Goal: Information Seeking & Learning: Compare options

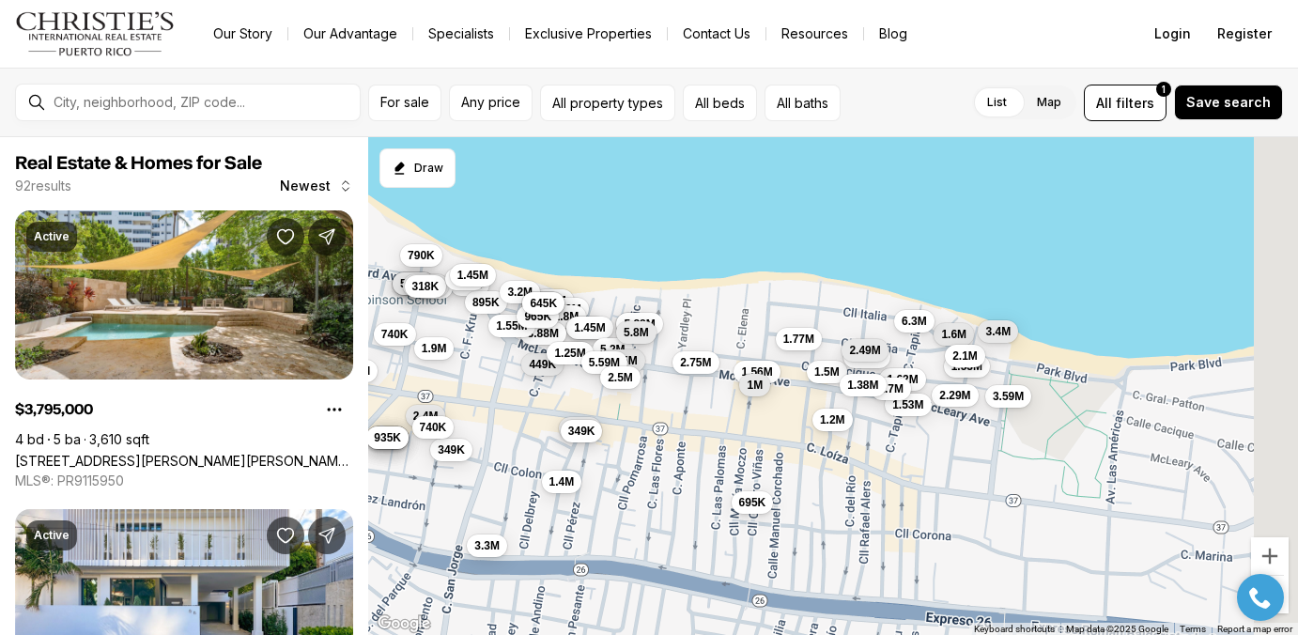
drag, startPoint x: 1096, startPoint y: 498, endPoint x: 820, endPoint y: 499, distance: 276.1
click at [820, 499] on div "1.2M 895K 3.3M 449K 1.9M 2.9M 1.8M 1.4M 1.45M 625K 3.88M 1.55M 3.2M 940K 1.8M 9…" at bounding box center [833, 386] width 930 height 499
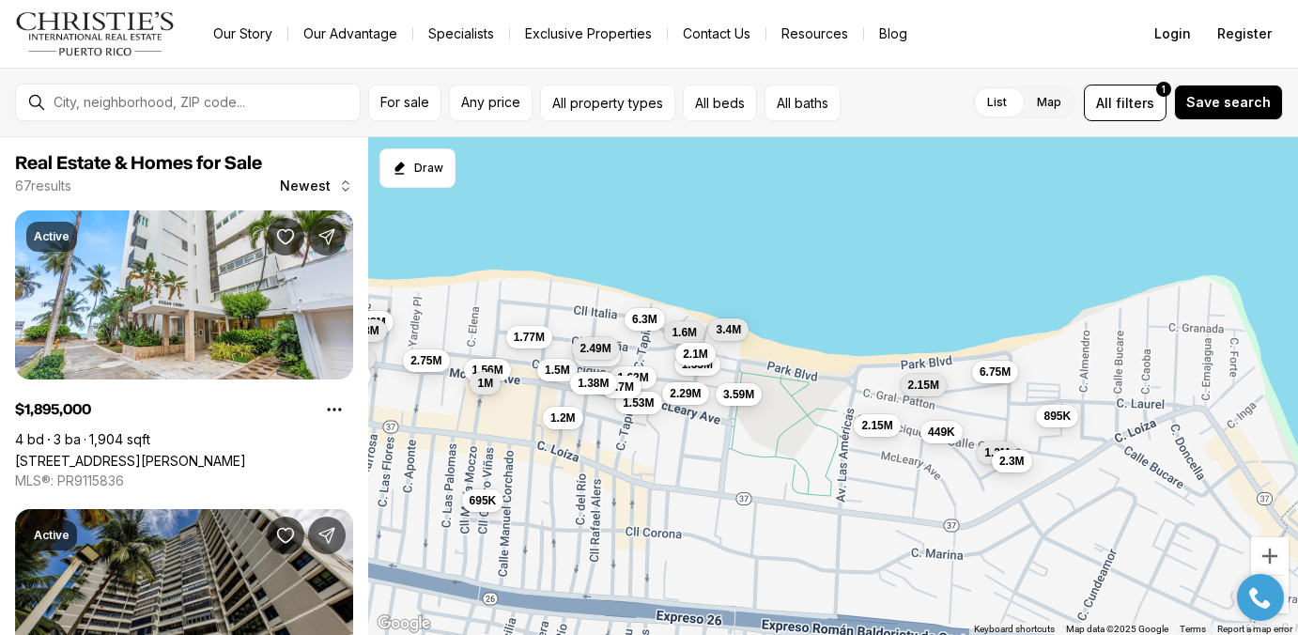
drag, startPoint x: 1148, startPoint y: 469, endPoint x: 887, endPoint y: 467, distance: 261.1
click at [887, 467] on div "1.2M 895K 3.3M 449K 1.9M 2.9M 1.8M 1.4M 1.45M 625K 3.88M 1.55M 3.2M 940K 1.8M 9…" at bounding box center [833, 386] width 930 height 499
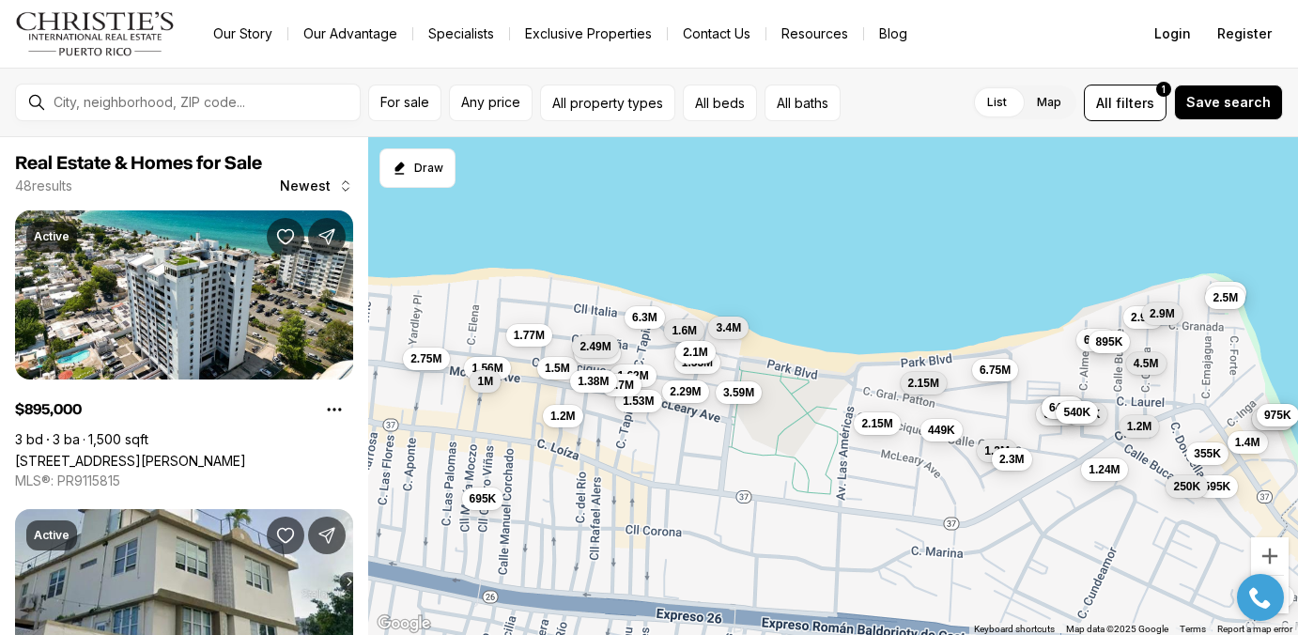
click at [1071, 412] on span "540K" at bounding box center [1076, 411] width 27 height 15
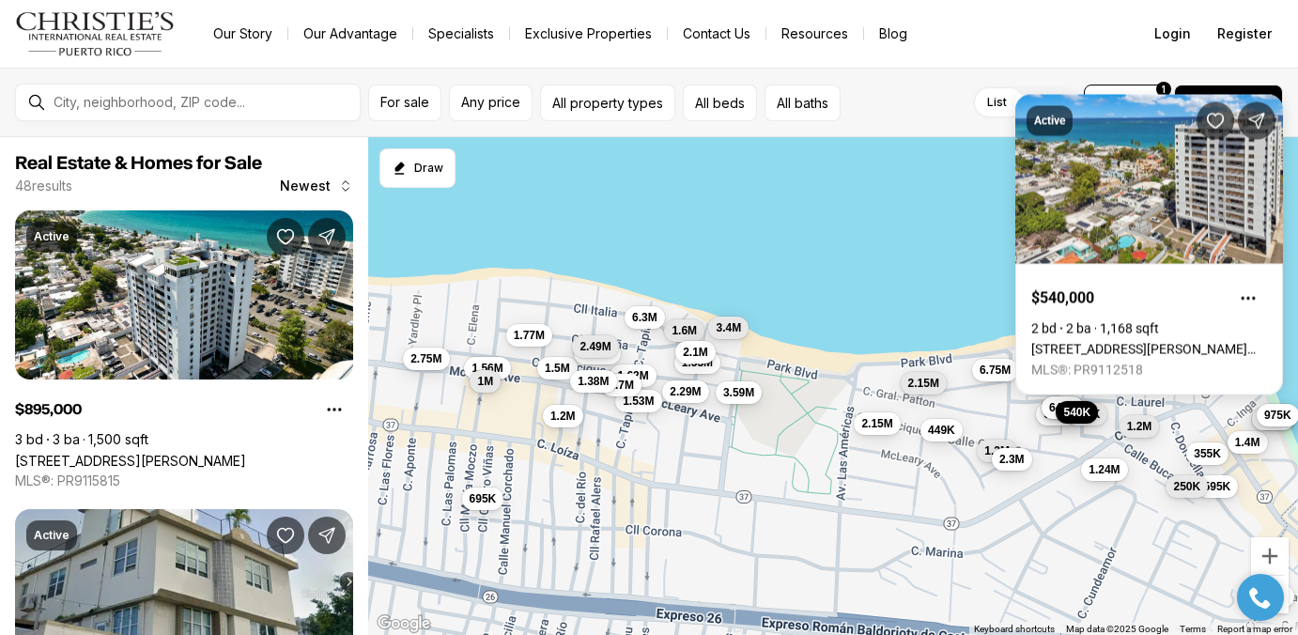
click at [1064, 442] on div "2.75M 1.5M 3.59M 1.53M 1.62M 2.95M 2.29M 1.2M 1.6M 1.53M 1.7M 2.1M 6.3M 3.4M 1.…" at bounding box center [833, 386] width 930 height 499
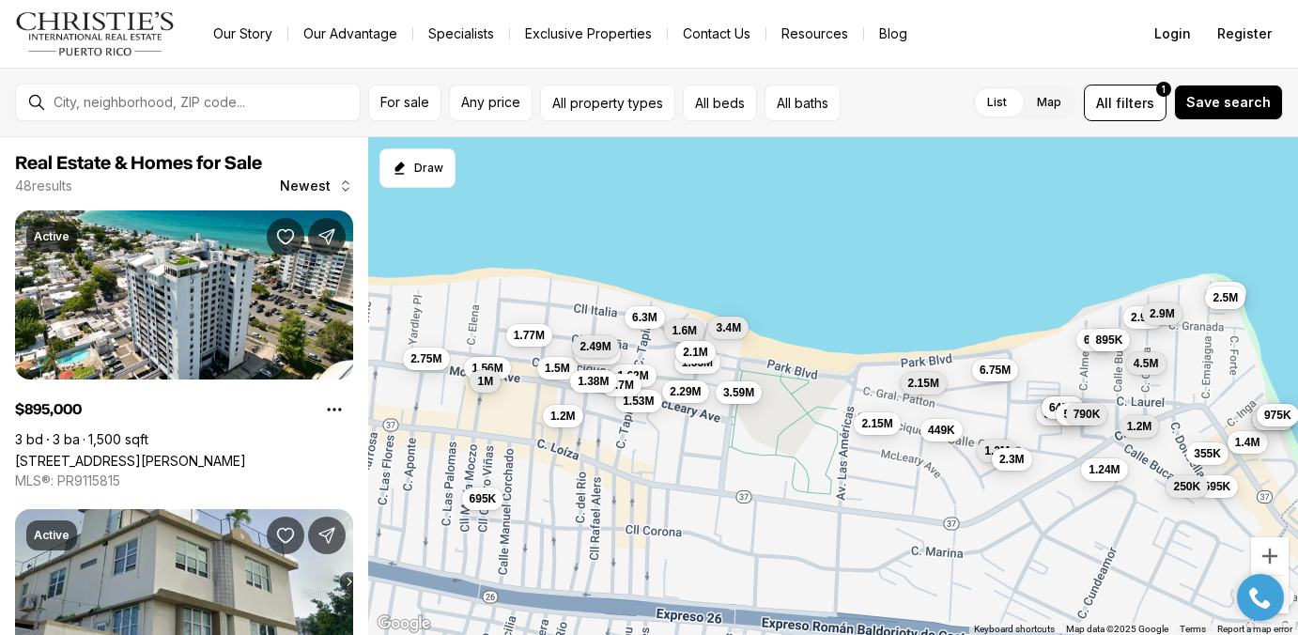
click at [1116, 342] on span "895K" at bounding box center [1109, 338] width 27 height 15
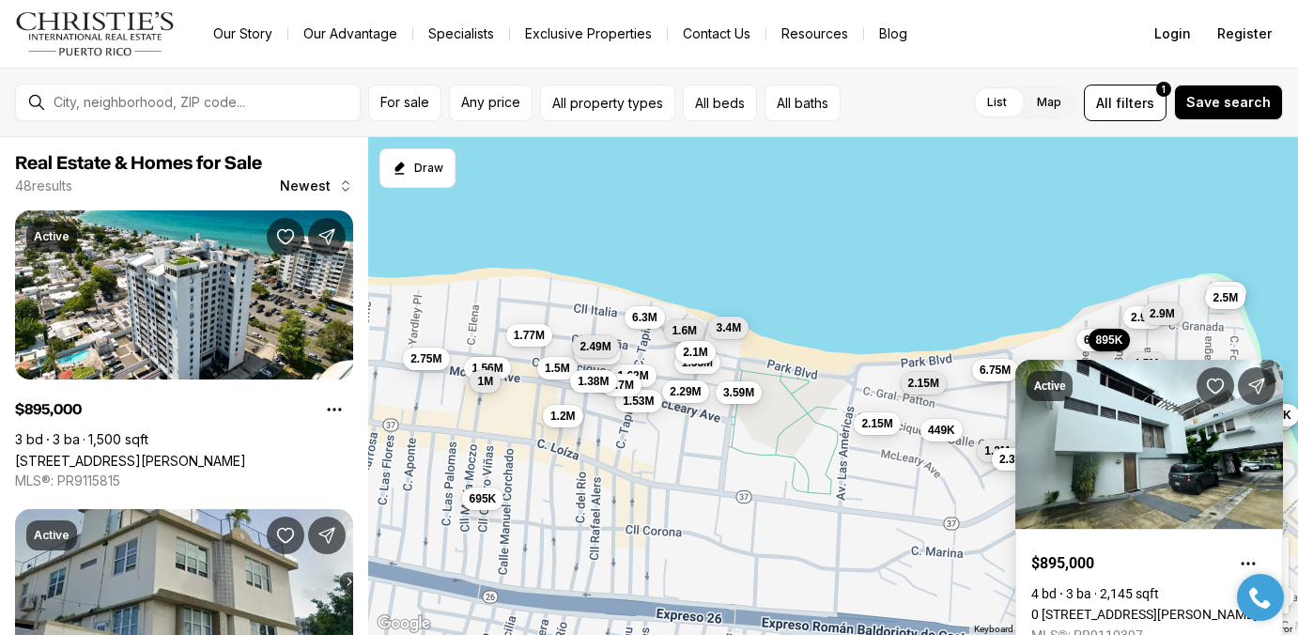
click at [968, 491] on div "2.75M 1.5M 3.59M 1.53M 1.62M 2.95M 2.29M 1.2M 1.6M 1.53M 1.7M 2.1M 6.3M 3.4M 1.…" at bounding box center [833, 386] width 930 height 499
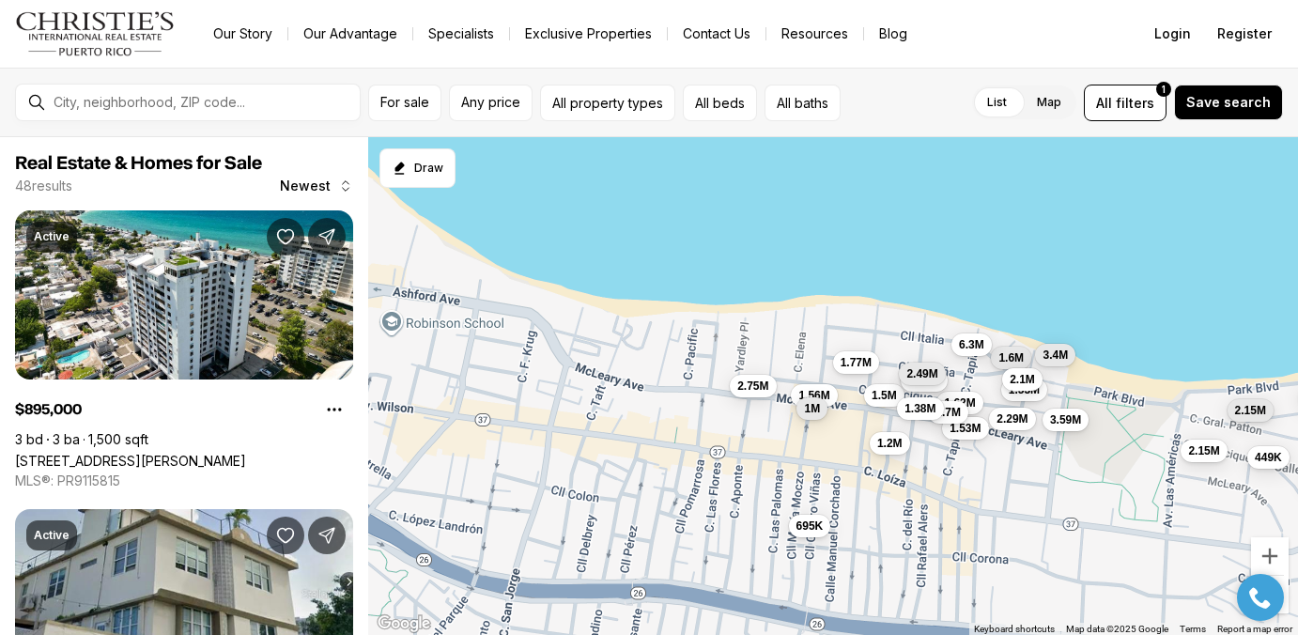
drag, startPoint x: 597, startPoint y: 436, endPoint x: 926, endPoint y: 463, distance: 329.8
click at [926, 463] on div "2.75M 1.5M 3.59M 1.53M 1.62M 2.95M 2.29M 1.2M 1.6M 1.53M 1.7M 2.1M 6.3M 3.4M 1.…" at bounding box center [833, 386] width 930 height 499
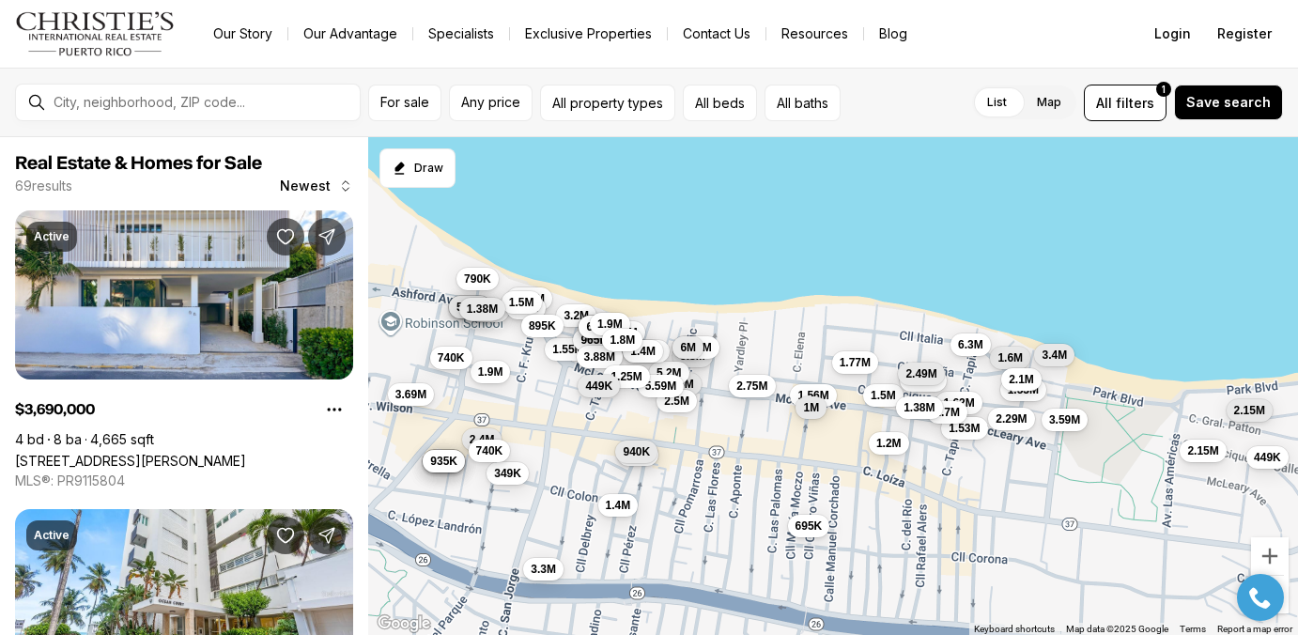
click at [595, 388] on span "449K" at bounding box center [598, 385] width 27 height 15
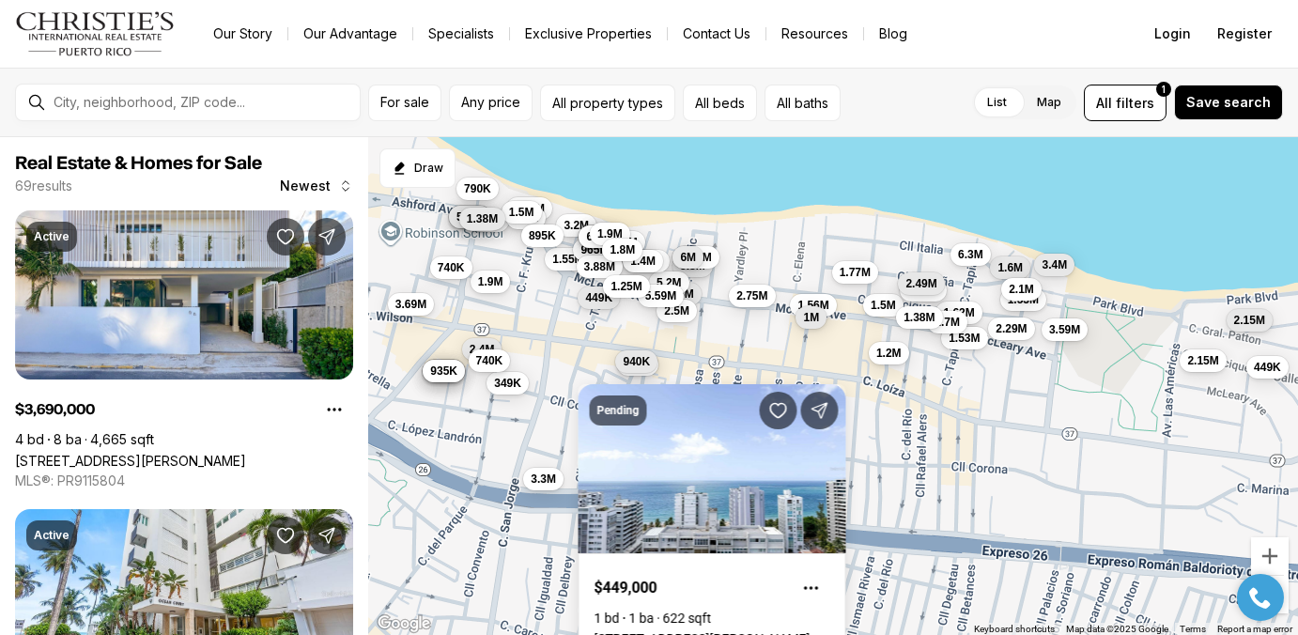
drag, startPoint x: 568, startPoint y: 458, endPoint x: 568, endPoint y: 362, distance: 95.8
click at [568, 362] on div "2.75M 1.5M 3.59M 1.53M 1.62M 2.95M 2.29M 1.2M 1.6M 1.53M 1.7M 2.1M 6.3M 3.4M 1.…" at bounding box center [833, 386] width 930 height 499
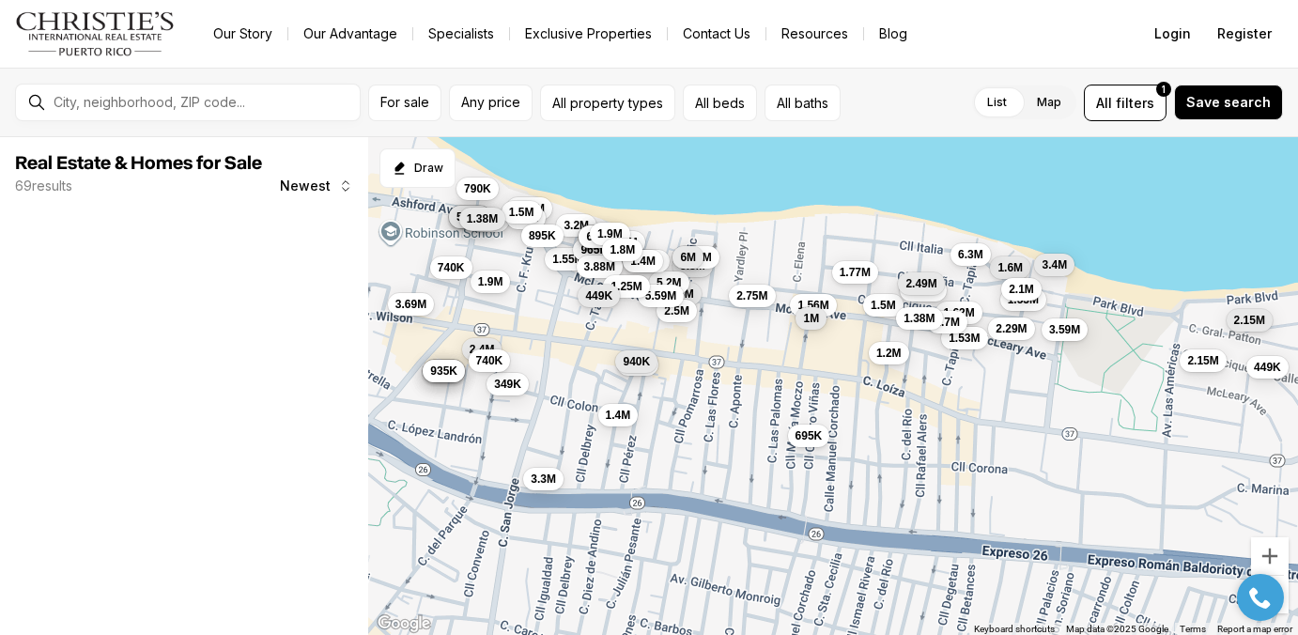
click at [594, 300] on span "449K" at bounding box center [598, 295] width 27 height 15
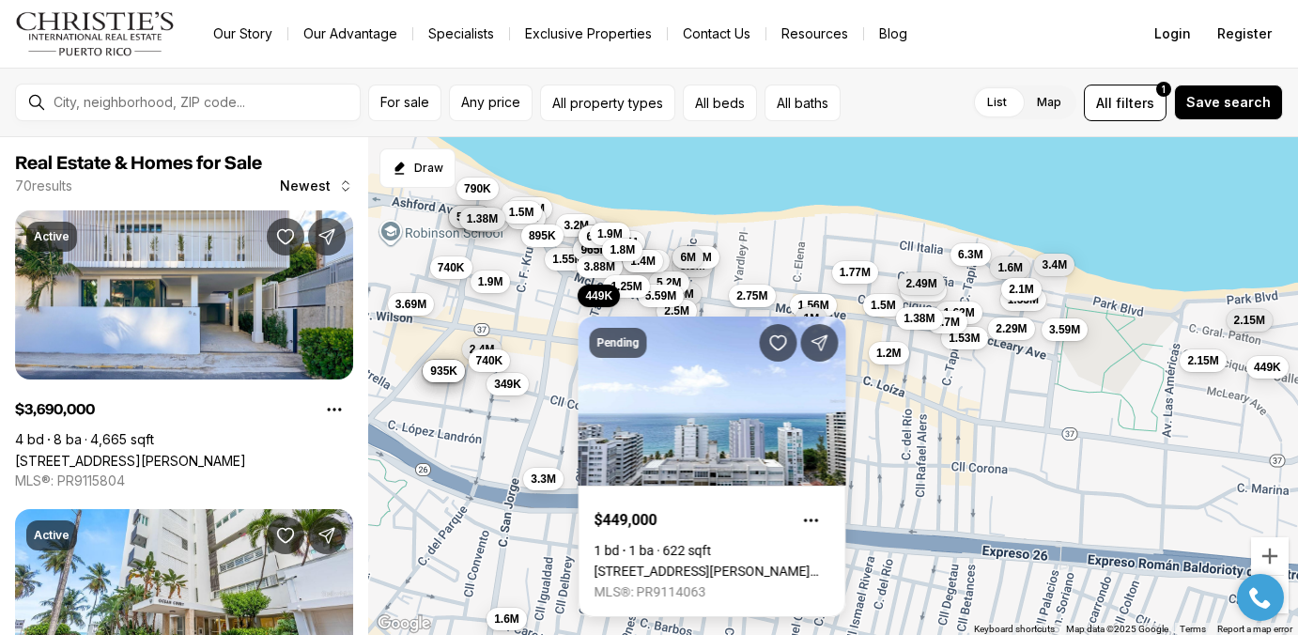
click at [536, 309] on div "2.75M 1.5M 3.59M 1.53M 1.62M 2.95M 2.29M 1.2M 1.6M 1.53M 1.7M 2.1M 6.3M 3.4M 1.…" at bounding box center [833, 386] width 930 height 499
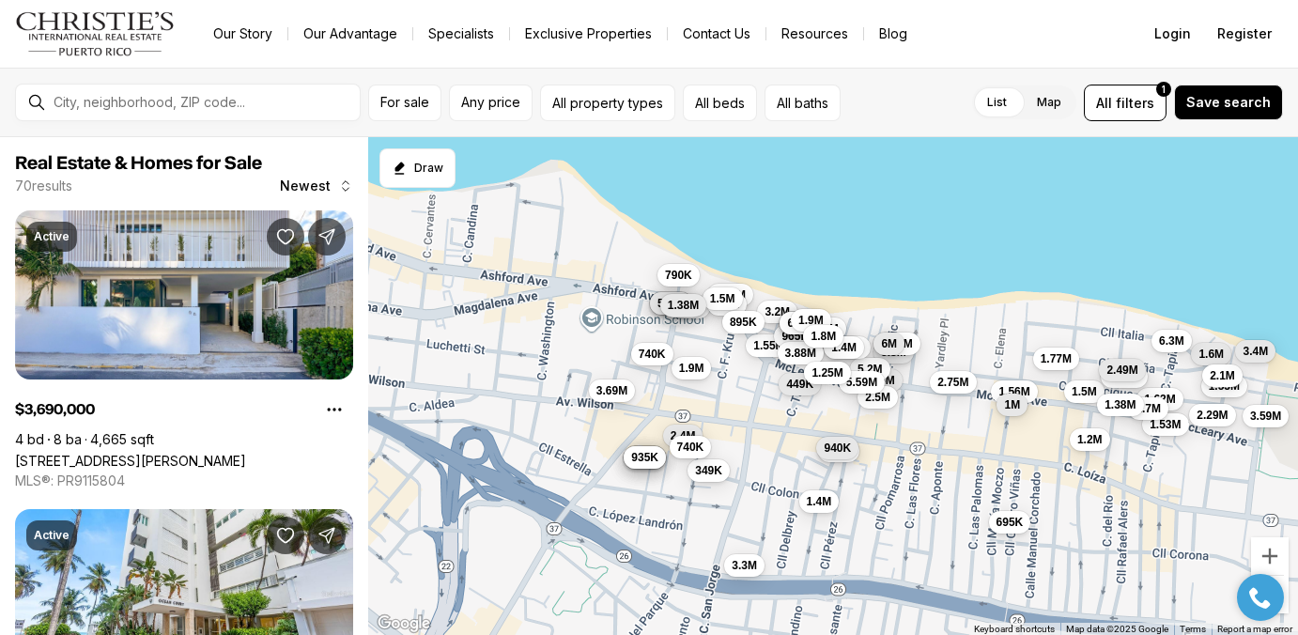
drag, startPoint x: 498, startPoint y: 317, endPoint x: 701, endPoint y: 404, distance: 221.3
click at [701, 404] on div "2.75M 1.5M 3.59M 1.53M 1.62M 2.95M 2.29M 1.2M 1.6M 1.53M 1.7M 2.1M 6.3M 3.4M 1.…" at bounding box center [833, 386] width 930 height 499
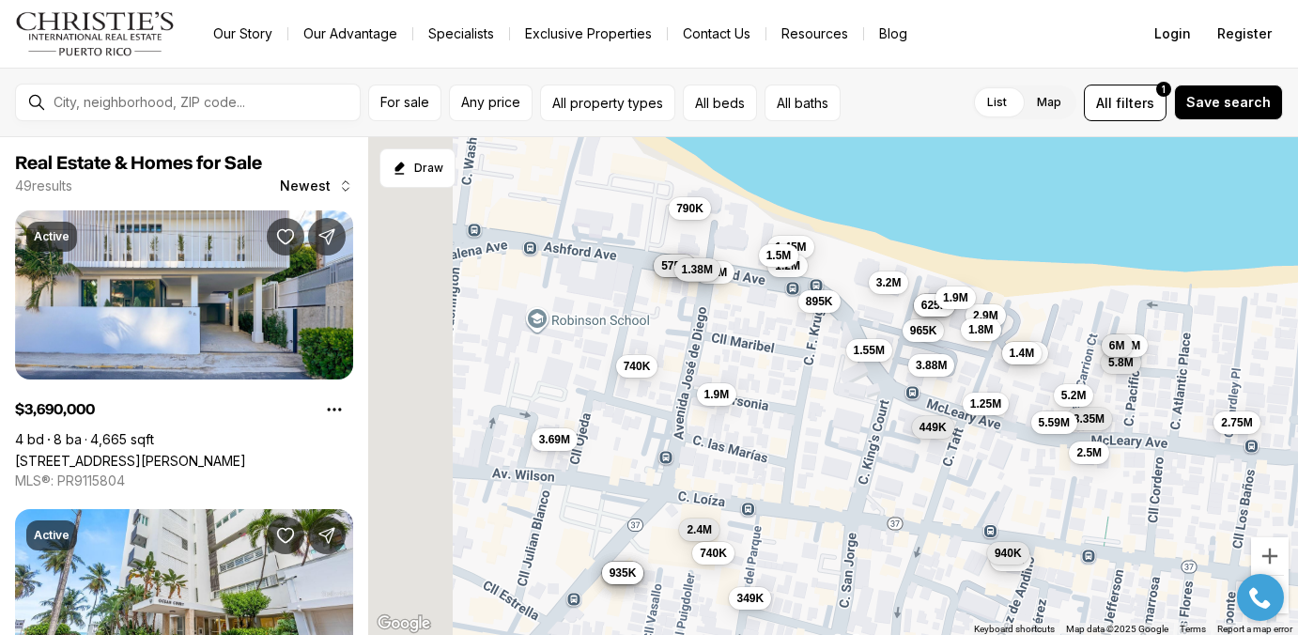
drag, startPoint x: 611, startPoint y: 270, endPoint x: 757, endPoint y: 331, distance: 158.2
click at [757, 331] on div "2.75M 1.56M 1.77M 1M 2.9M 5.8M 3.35M 5.2M 1.45M 2.5M 349K 1.4M 940K 5.59M 5.88M…" at bounding box center [833, 386] width 930 height 499
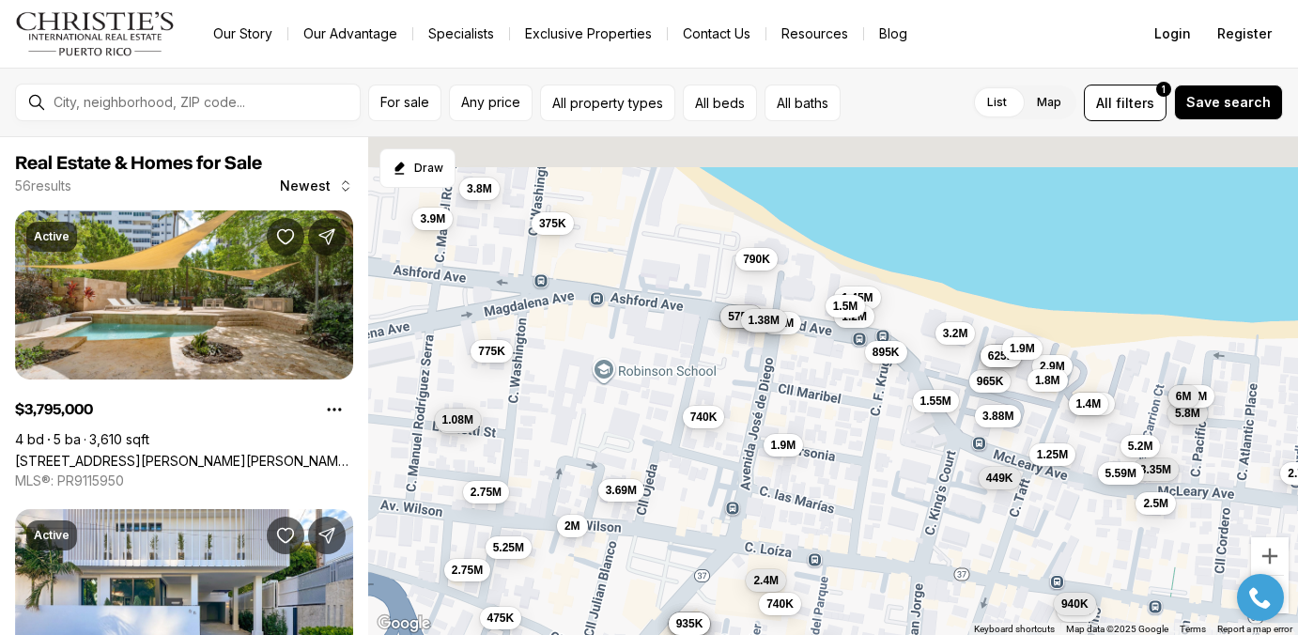
drag, startPoint x: 551, startPoint y: 176, endPoint x: 672, endPoint y: 275, distance: 156.8
click at [672, 275] on div "2.75M 2.9M 5.8M 3.35M 5.2M 1.45M 2.5M 349K 1.4M 940K 5.59M 5.88M 6M 3.69M 1.9M …" at bounding box center [833, 386] width 930 height 499
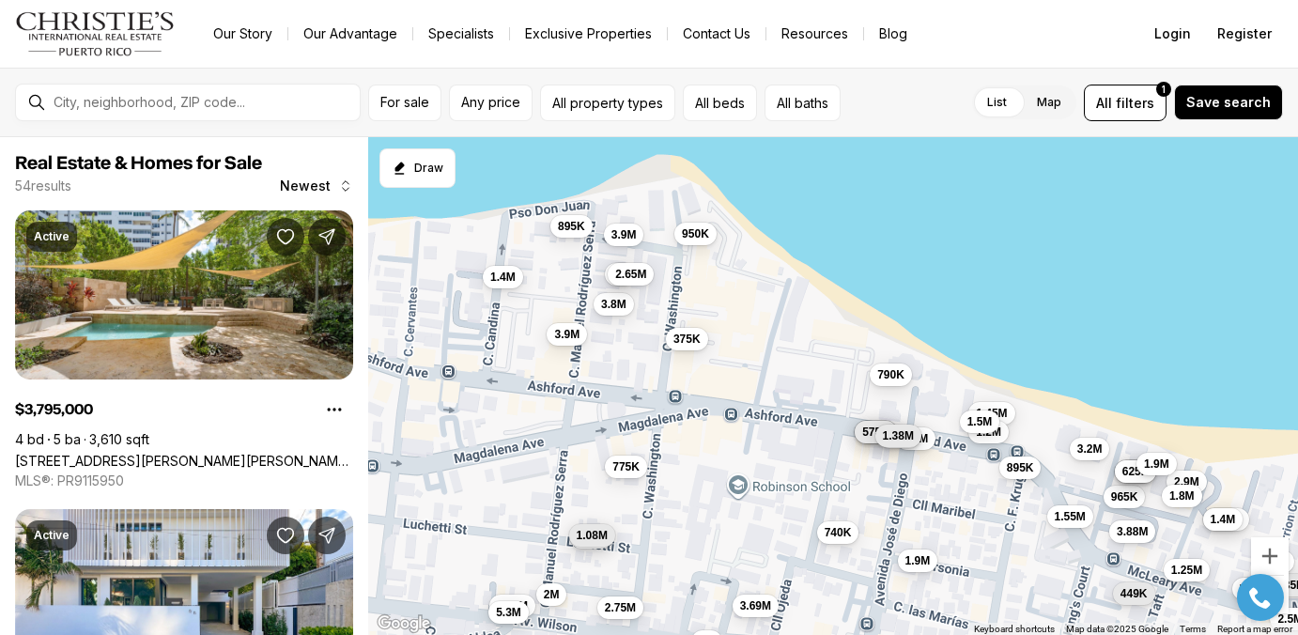
drag, startPoint x: 680, startPoint y: 288, endPoint x: 736, endPoint y: 343, distance: 78.4
click at [736, 343] on div "2.9M 5.8M 3.35M 5.2M 1.45M 2.5M 1.4M 5.59M 5.88M 6M 3.69M 1.9M 1.2M 1.55M 1.45M…" at bounding box center [833, 386] width 930 height 499
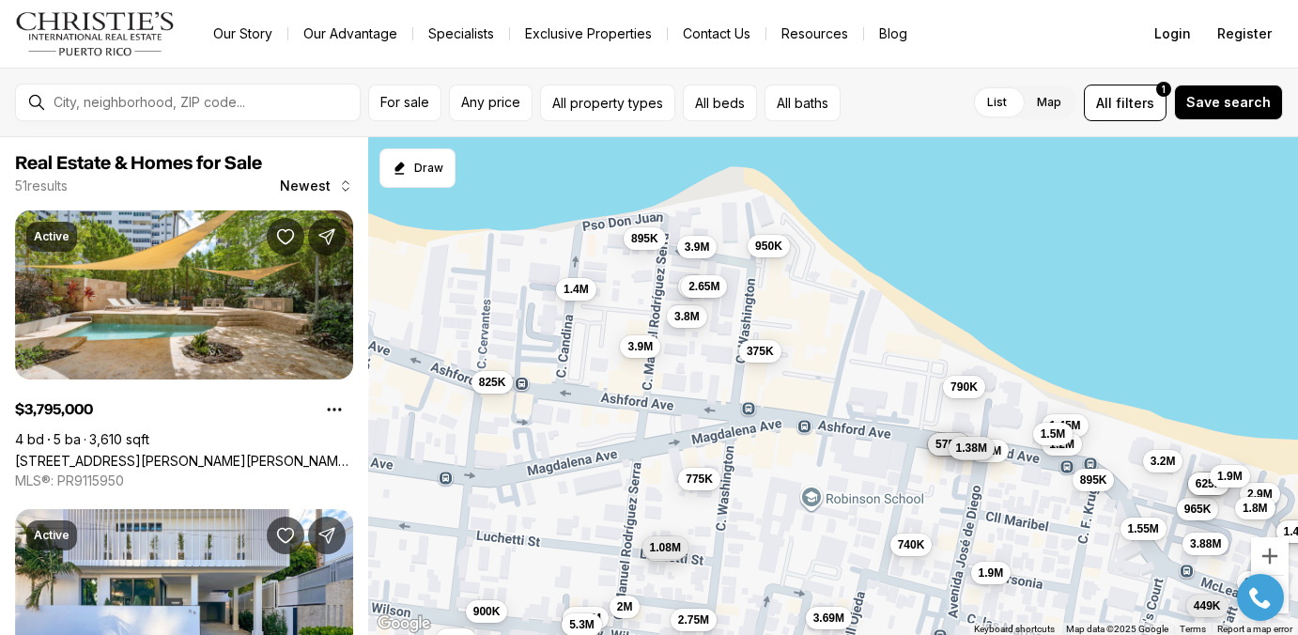
drag, startPoint x: 466, startPoint y: 366, endPoint x: 638, endPoint y: 381, distance: 172.5
click at [638, 381] on div "2.9M 3.35M 5.2M 1.45M 2.5M 1.4M 5.59M 3.69M 1.9M 1.2M 1.55M 1.45M 3.2M 965K 1.2…" at bounding box center [833, 386] width 930 height 499
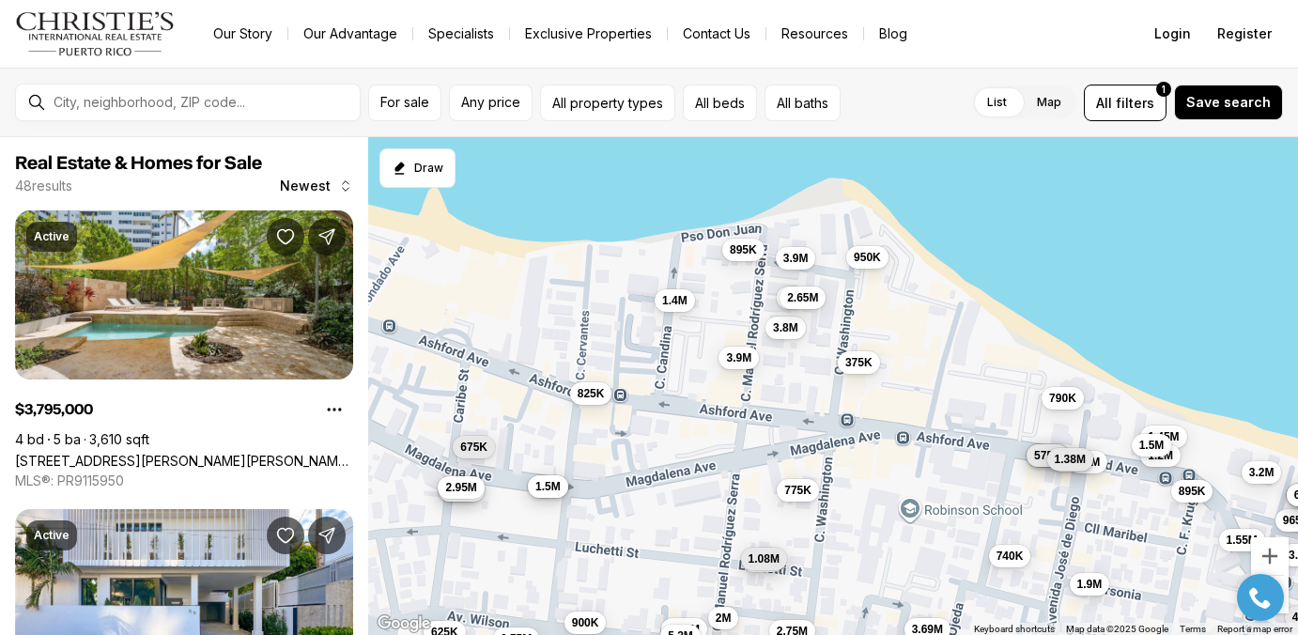
drag, startPoint x: 1001, startPoint y: 396, endPoint x: 833, endPoint y: 339, distance: 177.6
click at [833, 339] on div "3.69M 1.9M 1.2M 1.55M 1.45M 3.2M 965K 1.2M 1.5M 585K 725K 575K 740K 645K 3.88M …" at bounding box center [833, 386] width 930 height 499
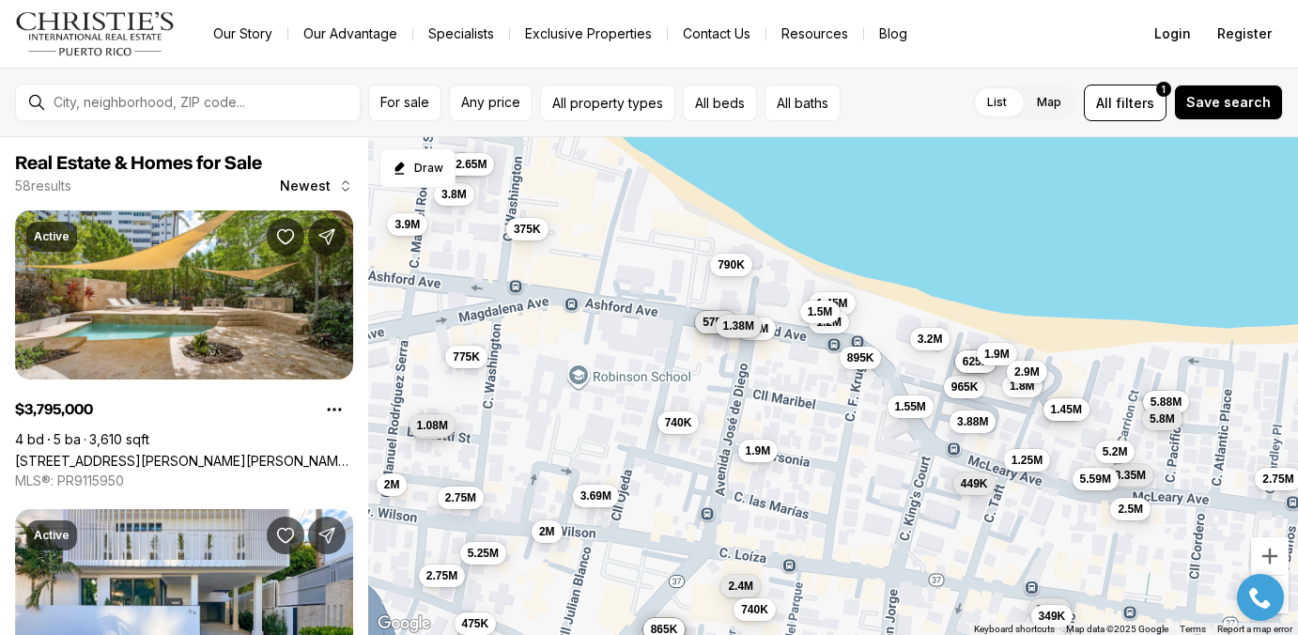
drag, startPoint x: 1065, startPoint y: 427, endPoint x: 886, endPoint y: 389, distance: 182.5
click at [886, 389] on div "3.69M 1.9M 1.2M 1.55M 1.45M 3.2M 965K 1.2M 1.5M 585K 725K 575K 740K 645K 3.88M …" at bounding box center [833, 386] width 930 height 499
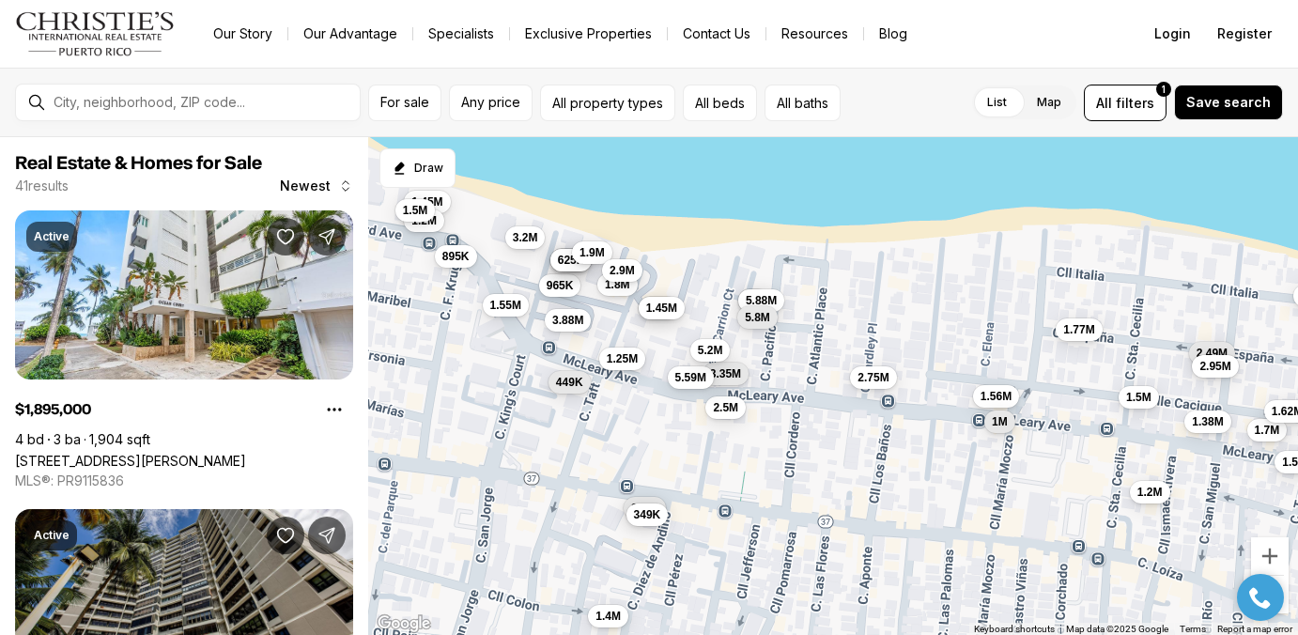
drag, startPoint x: 1069, startPoint y: 370, endPoint x: 931, endPoint y: 360, distance: 138.4
click at [931, 360] on div "1.55M 1.45M 3.2M 965K 1.2M 1.5M 645K 3.88M 1.8M 895K 625K 449K 1.9M 1.4M 1.8M 1…" at bounding box center [833, 386] width 930 height 499
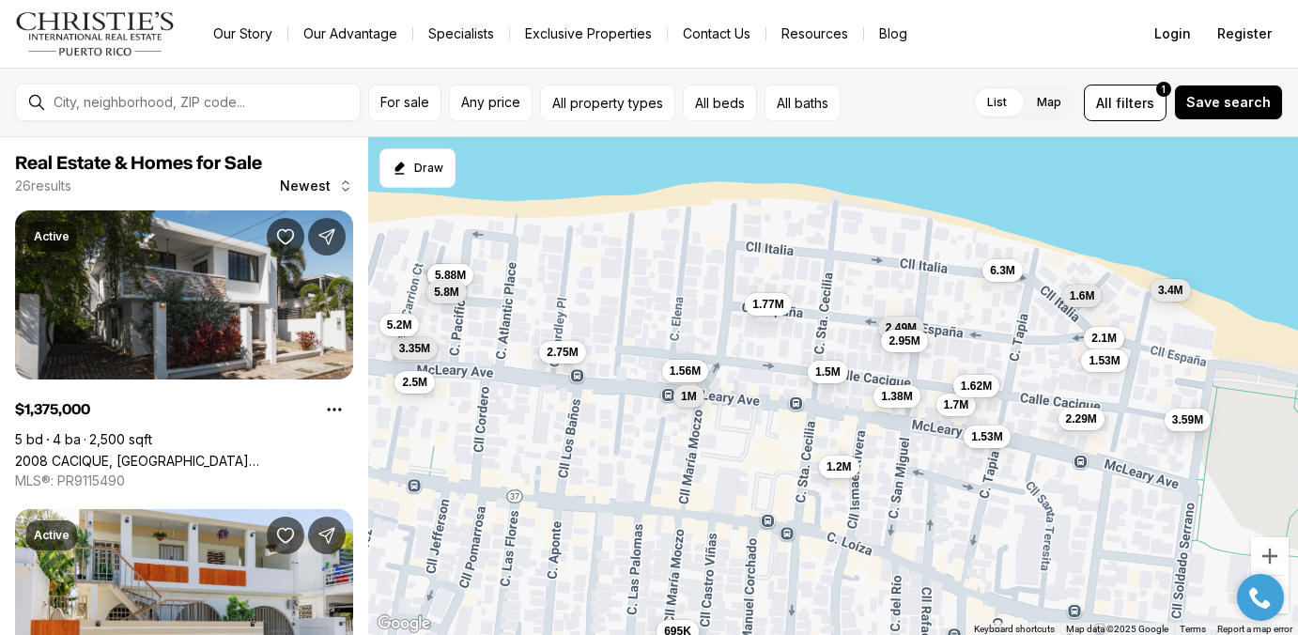
drag, startPoint x: 504, startPoint y: 446, endPoint x: 820, endPoint y: 446, distance: 315.5
click at [820, 446] on div "2.5M 3.35M 2.75M 5.2M 6M 5.88M 5.8M 1.38M 1.56M 1.7M 1.53M 1.5M 2.49M 1.62M 2.9…" at bounding box center [833, 386] width 930 height 499
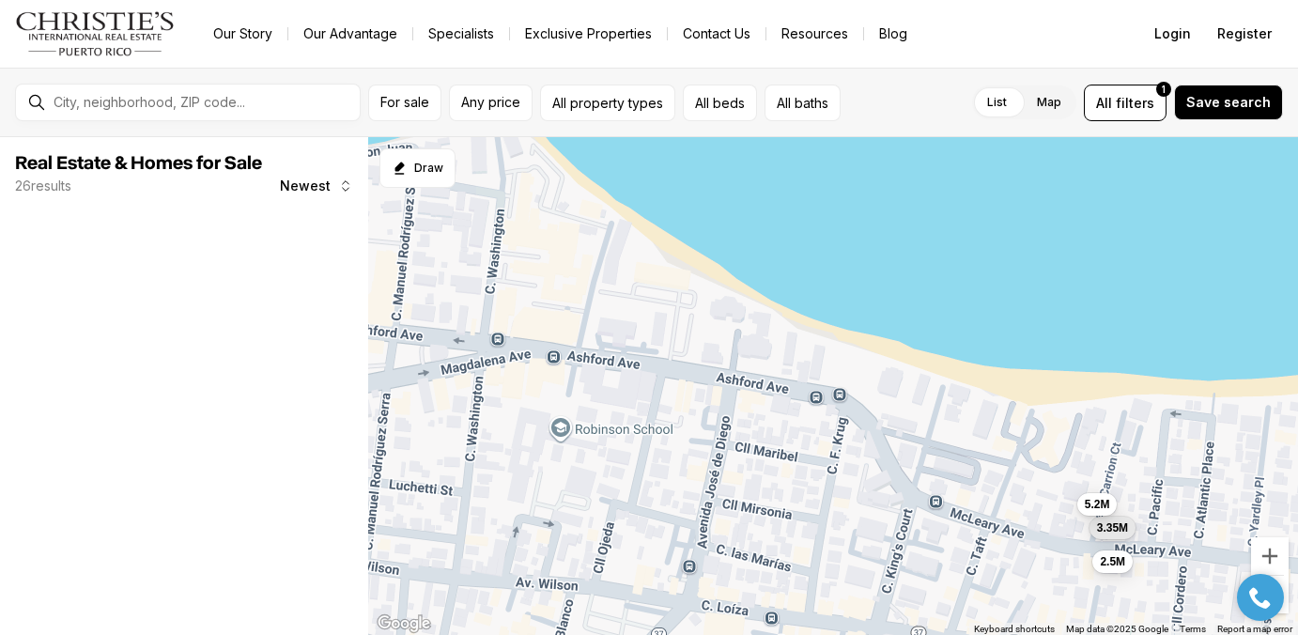
drag, startPoint x: 787, startPoint y: 279, endPoint x: 587, endPoint y: 462, distance: 271.2
click at [587, 462] on div "2.5M 3.35M 5.2M" at bounding box center [833, 386] width 930 height 499
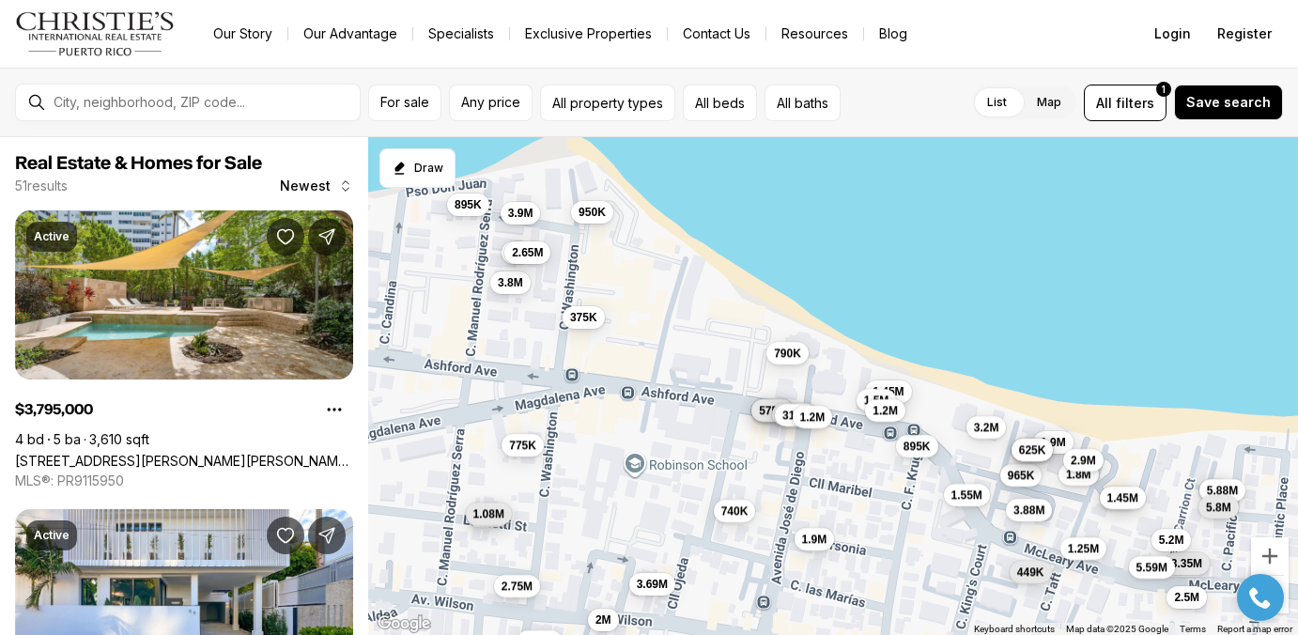
drag, startPoint x: 543, startPoint y: 330, endPoint x: 630, endPoint y: 369, distance: 95.8
click at [630, 369] on div "2.5M 3.35M 5.2M 3.69M 1.9M 1.4M 1.55M 1.8M 2M 1.45M 3.2M 965K 2.75M 1.5M 585K 7…" at bounding box center [833, 386] width 930 height 499
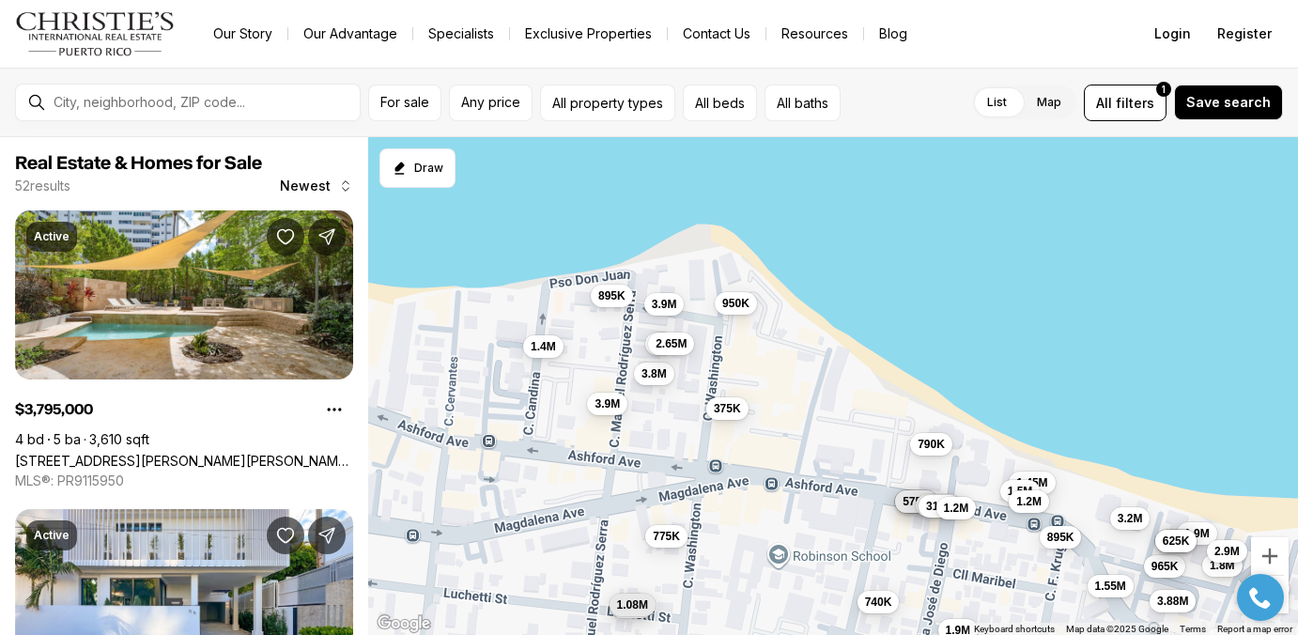
drag, startPoint x: 597, startPoint y: 351, endPoint x: 738, endPoint y: 439, distance: 165.7
click at [738, 439] on div "2.5M 3.35M 5.2M 3.69M 1.9M 1.4M 1.55M 1.8M 2M 1.45M 3.2M 965K 1.5M 585K 725K 57…" at bounding box center [833, 386] width 930 height 499
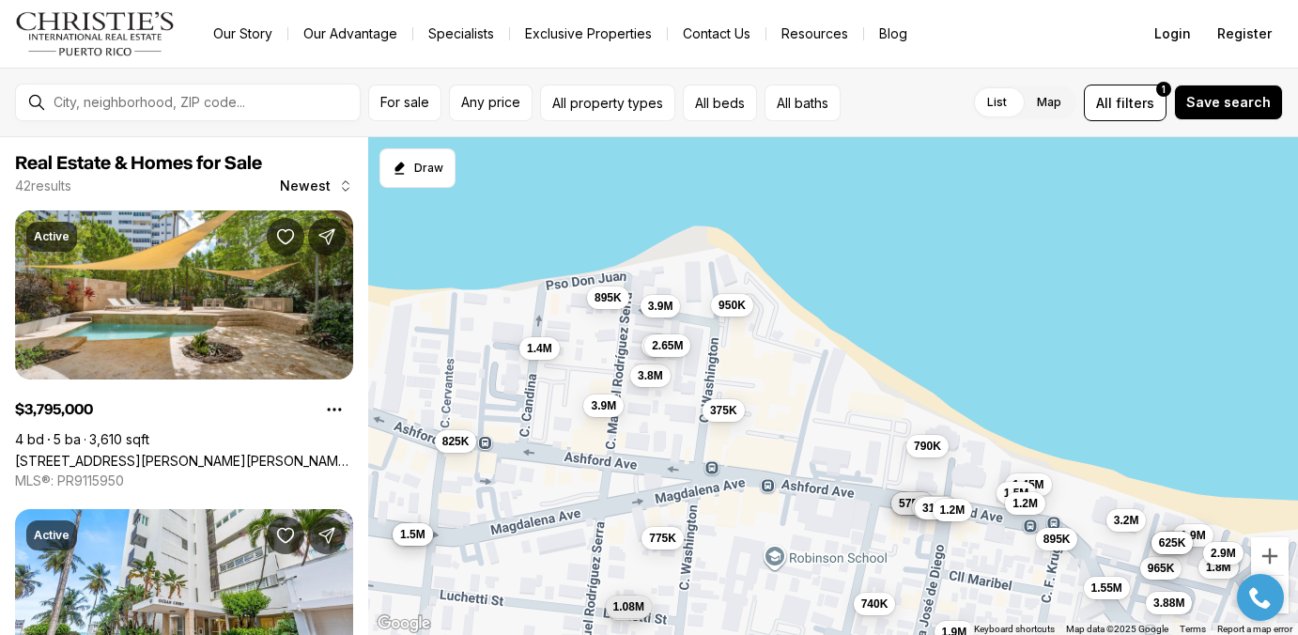
drag, startPoint x: 852, startPoint y: 443, endPoint x: 713, endPoint y: 388, distance: 149.6
click at [713, 388] on div "5.2M 1.9M 1.4M 1.55M 1.8M 1.45M 3.2M 965K 1.5M 585K 725K 575K 740K 645K 975K 1.…" at bounding box center [833, 386] width 930 height 499
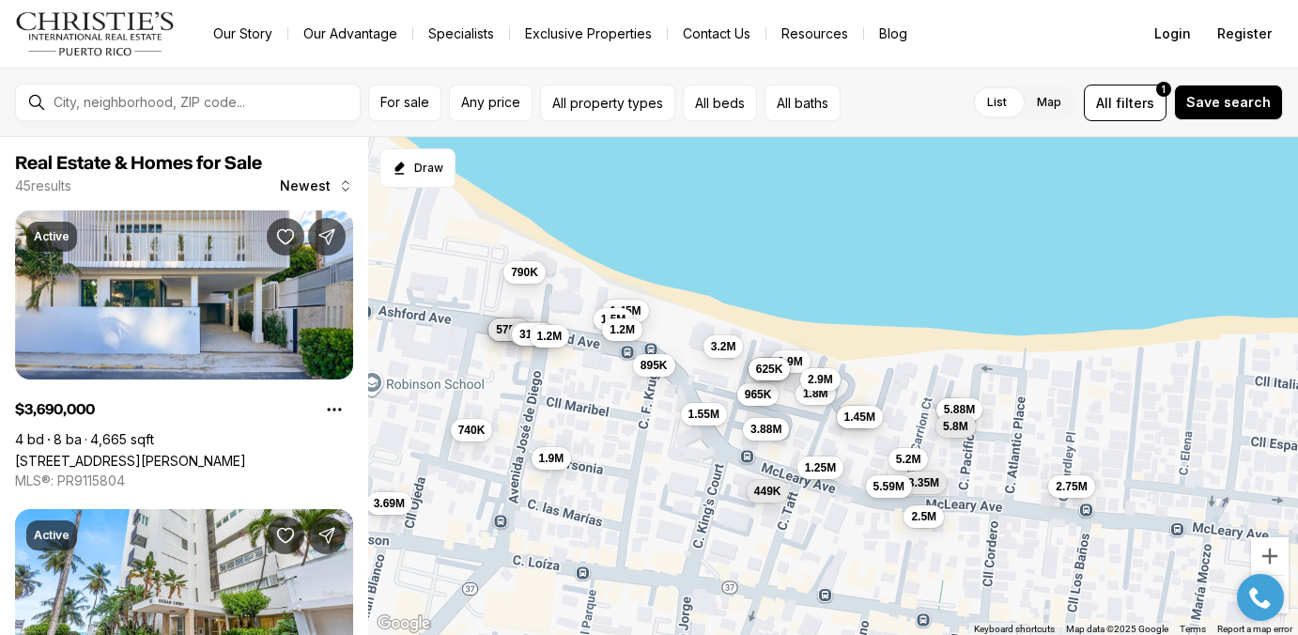
drag, startPoint x: 1007, startPoint y: 513, endPoint x: 863, endPoint y: 452, distance: 156.1
click at [863, 452] on div "5.2M 1.9M 1.4M 1.55M 1.8M 1.45M 3.2M 965K 1.5M 585K 725K 575K 740K 645K 1.8M 1.…" at bounding box center [833, 386] width 930 height 499
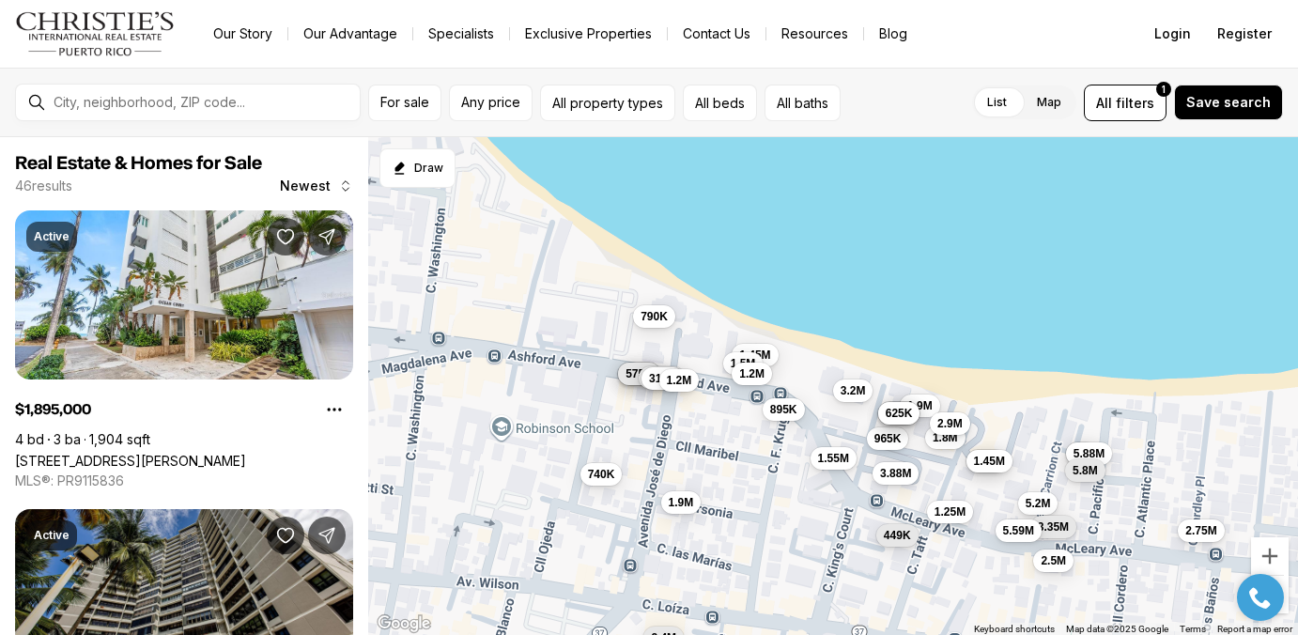
drag, startPoint x: 511, startPoint y: 375, endPoint x: 659, endPoint y: 429, distance: 158.0
click at [659, 429] on div "5.2M 1.9M 1.4M 1.55M 1.8M 1.45M 3.2M 965K 1.5M 585K 725K 575K 740K 645K 1.8M 1.…" at bounding box center [833, 386] width 930 height 499
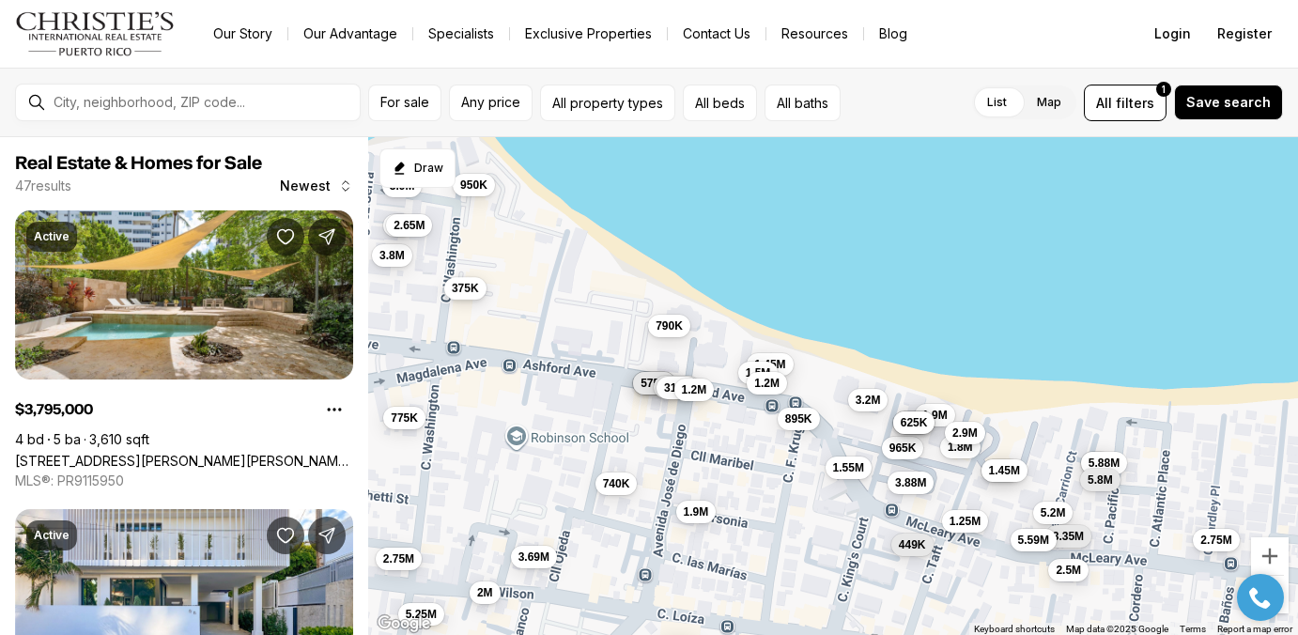
click at [476, 291] on span "375K" at bounding box center [465, 287] width 27 height 15
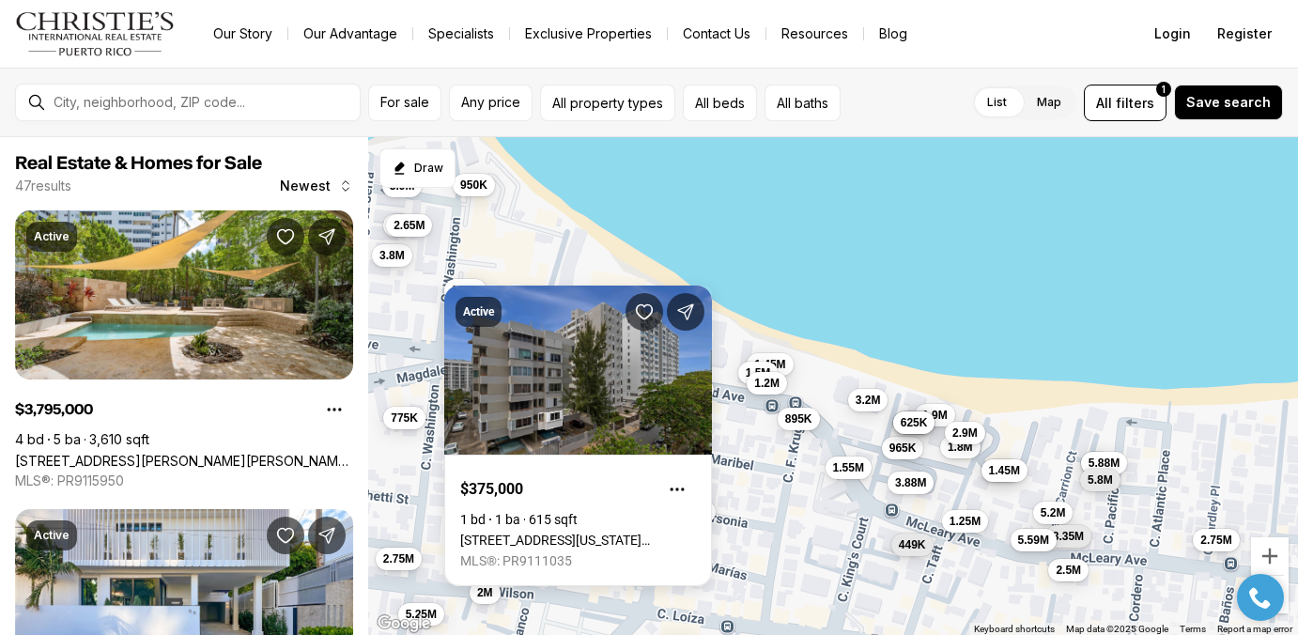
click at [532, 264] on div "5.2M 1.9M 1.4M 1.55M 1.8M 1.45M 3.2M 965K 1.5M 585K 725K 575K 740K 645K 1.8M 1.…" at bounding box center [833, 386] width 930 height 499
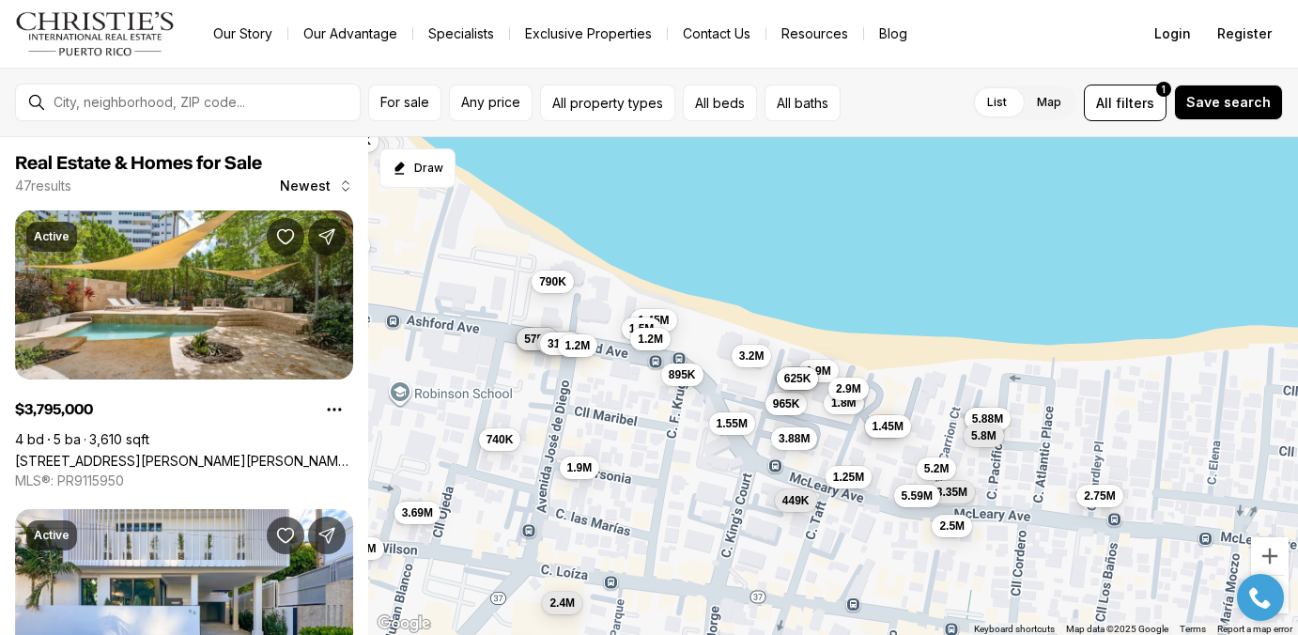
drag, startPoint x: 1073, startPoint y: 449, endPoint x: 940, endPoint y: 402, distance: 141.4
click at [940, 402] on div "5.2M 1.9M 1.4M 1.55M 1.8M 1.45M 3.2M 965K 1.5M 585K 725K 575K 740K 645K 1.8M 1.…" at bounding box center [833, 386] width 930 height 499
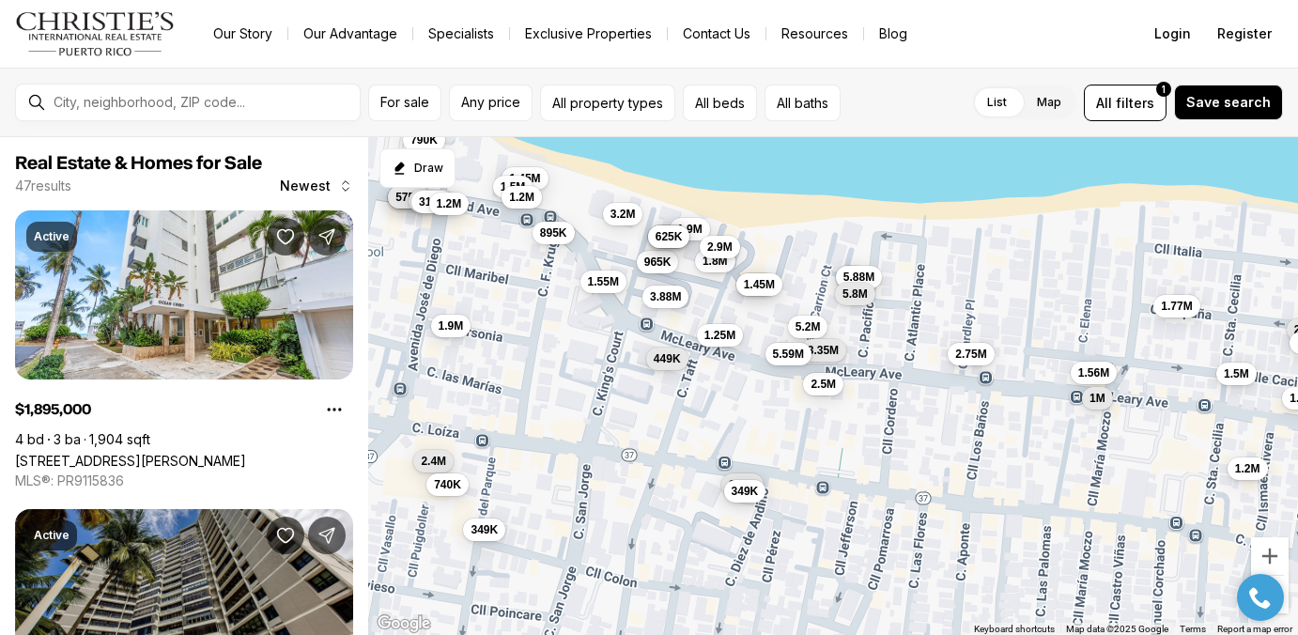
drag, startPoint x: 918, startPoint y: 430, endPoint x: 918, endPoint y: 330, distance: 100.5
click at [918, 330] on div "5.2M 1.9M 1.4M 1.55M 1.8M 1.45M 3.2M 965K 1.5M 585K 725K 575K 645K 1.8M 1.45M 2…" at bounding box center [833, 386] width 930 height 499
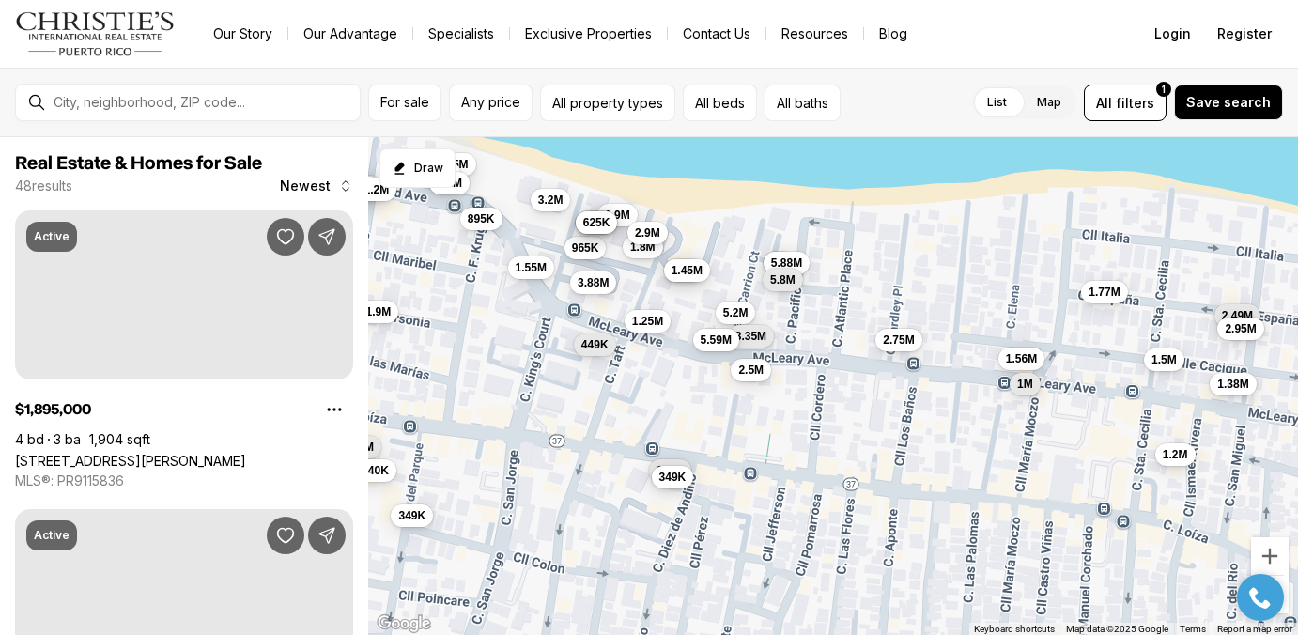
drag, startPoint x: 1048, startPoint y: 377, endPoint x: 903, endPoint y: 357, distance: 146.1
click at [903, 357] on div "5.2M 1.9M 1.4M 1.55M 1.8M 1.45M 3.2M 965K 1.5M 585K 725K 575K 645K 1.8M 1.45M 2…" at bounding box center [833, 386] width 930 height 499
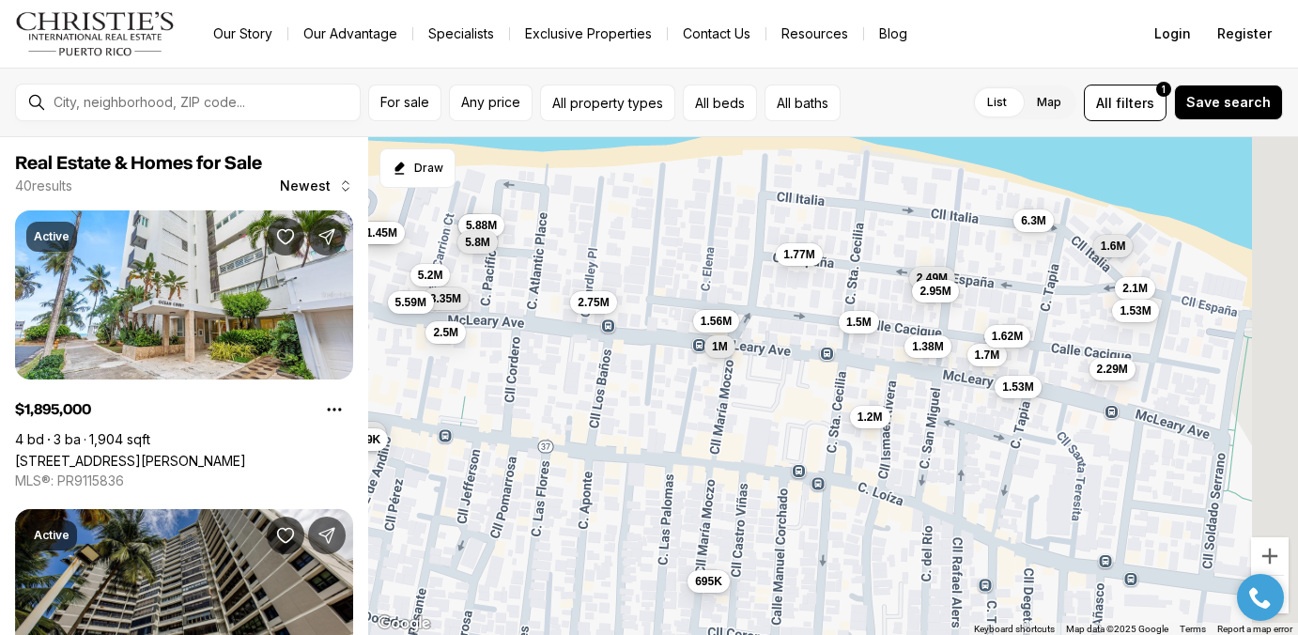
drag, startPoint x: 1212, startPoint y: 397, endPoint x: 991, endPoint y: 377, distance: 222.6
click at [991, 377] on div "5.2M 1.9M 1.4M 1.8M 965K 645K 1.8M 1.45M 2.9M 625K 3.88M 1.25M 449K 2.5M 3.35M …" at bounding box center [833, 386] width 930 height 499
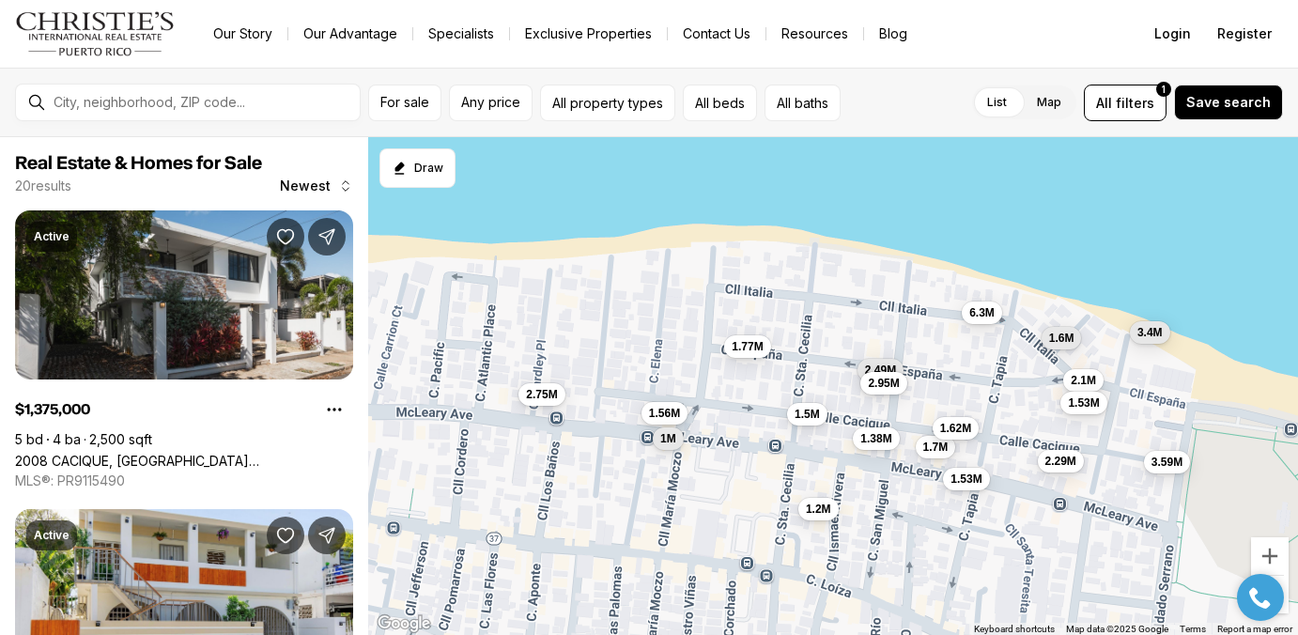
drag, startPoint x: 628, startPoint y: 272, endPoint x: 760, endPoint y: 388, distance: 175.0
click at [760, 388] on div "2.75M 1.38M 1.56M 1.5M 2.49M 2.95M 1.2M 1.77M 1M 695K 2.1M 1.7M 1.53M 2.29M 1.5…" at bounding box center [833, 386] width 930 height 499
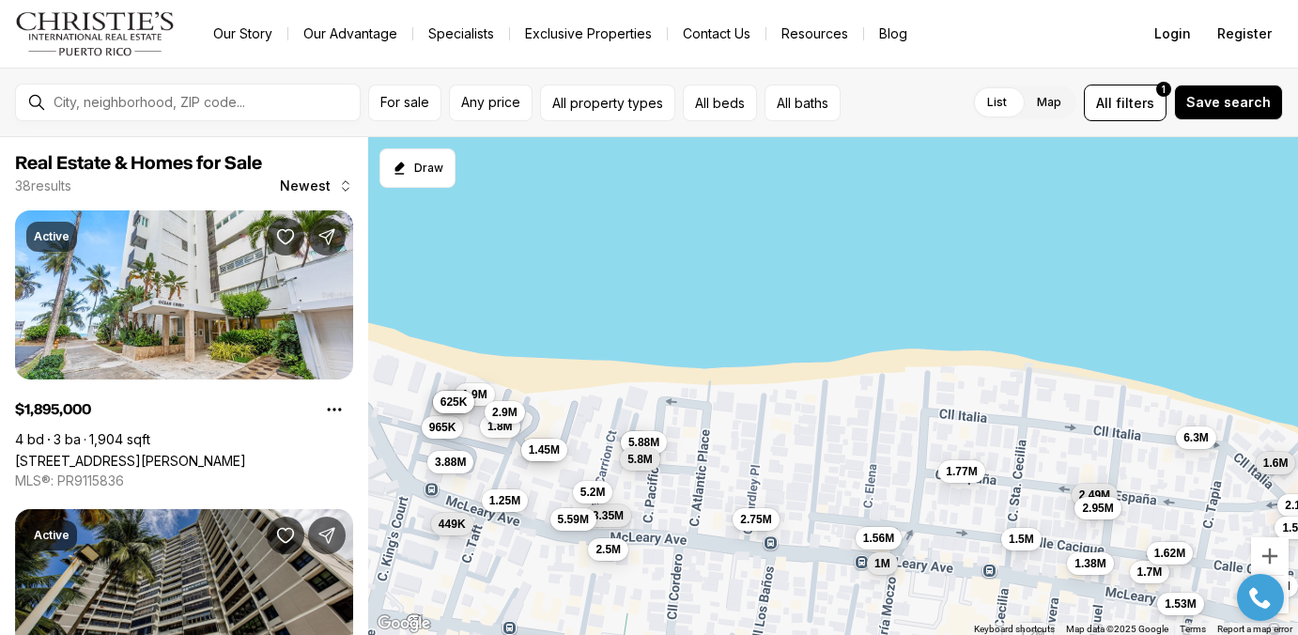
drag, startPoint x: 639, startPoint y: 364, endPoint x: 803, endPoint y: 389, distance: 166.1
click at [803, 389] on div "2.75M 1.38M 1.56M 1.5M 2.49M 2.95M 1.2M 1.77M 1M 2.1M 1.7M 1.53M 2.29M 1.53M 1.…" at bounding box center [833, 386] width 930 height 499
